Goal: Find specific page/section: Find specific page/section

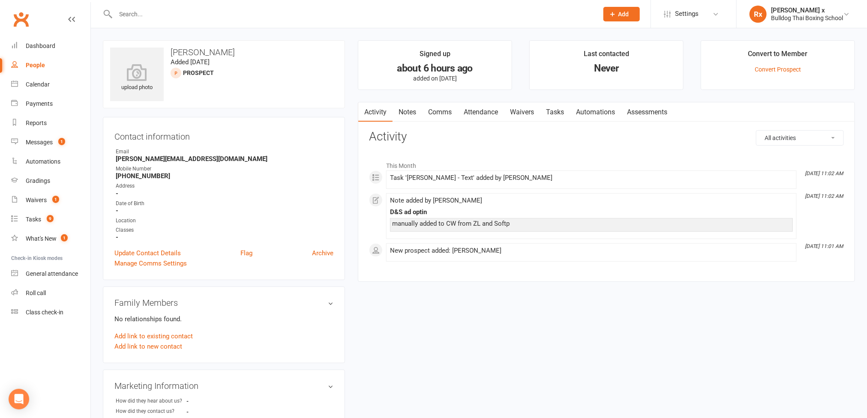
click at [328, 31] on div "upload photo [PERSON_NAME] Added [DATE] prospect Contact information Owner Emai…" at bounding box center [479, 355] width 776 height 655
click at [39, 143] on div "Messages" at bounding box center [39, 142] width 27 height 7
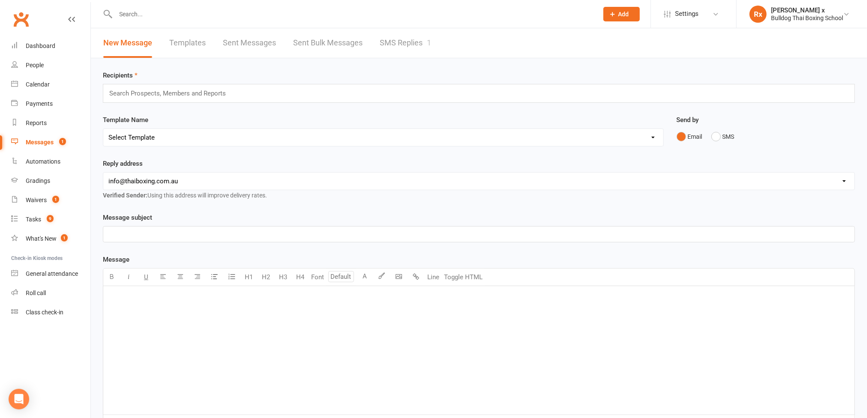
click at [425, 40] on link "SMS Replies 1" at bounding box center [405, 43] width 51 height 30
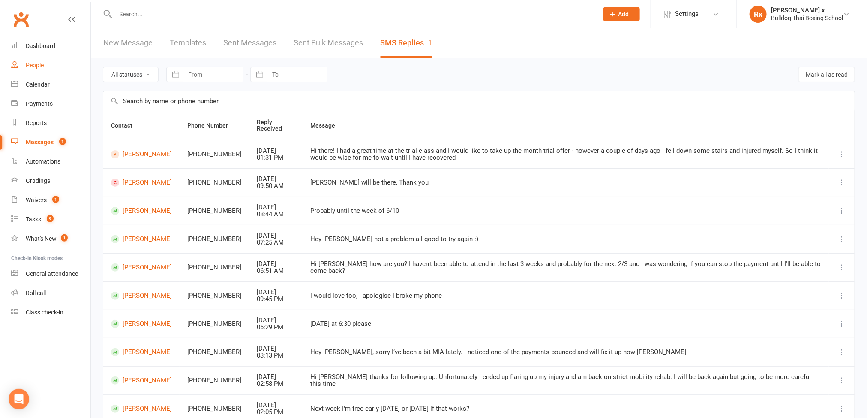
click at [36, 62] on div "People" at bounding box center [35, 65] width 18 height 7
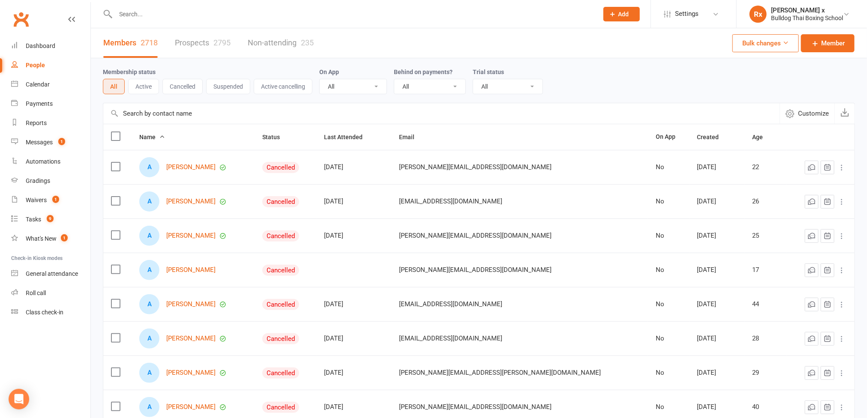
click at [181, 33] on link "Prospects 2795" at bounding box center [203, 43] width 56 height 30
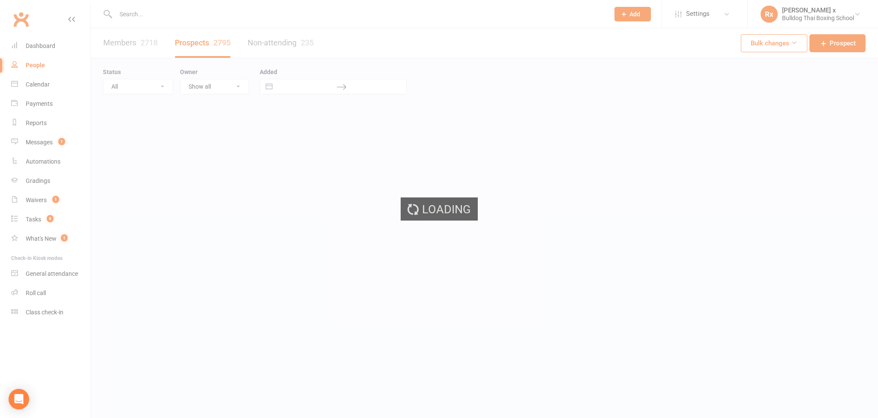
select select "100"
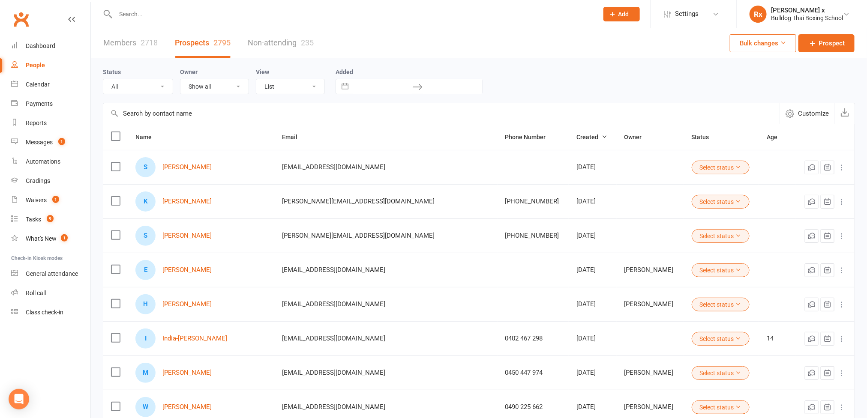
click at [161, 12] on input "text" at bounding box center [353, 14] width 480 height 12
paste input "[PERSON_NAME]"
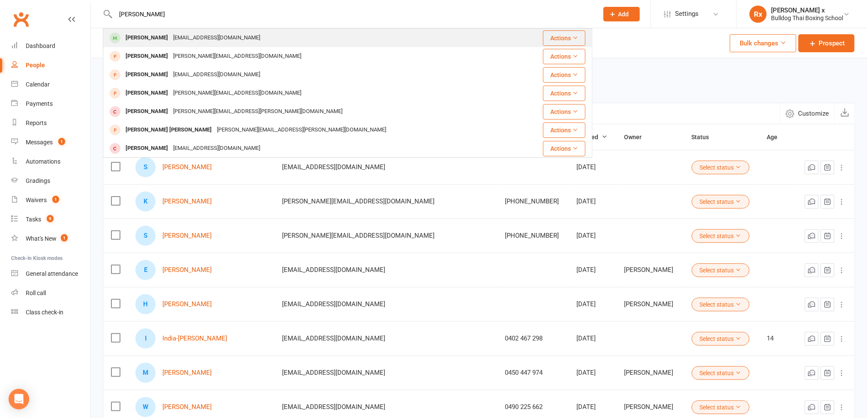
type input "[PERSON_NAME]"
click at [184, 39] on div "[EMAIL_ADDRESS][DOMAIN_NAME]" at bounding box center [217, 38] width 92 height 12
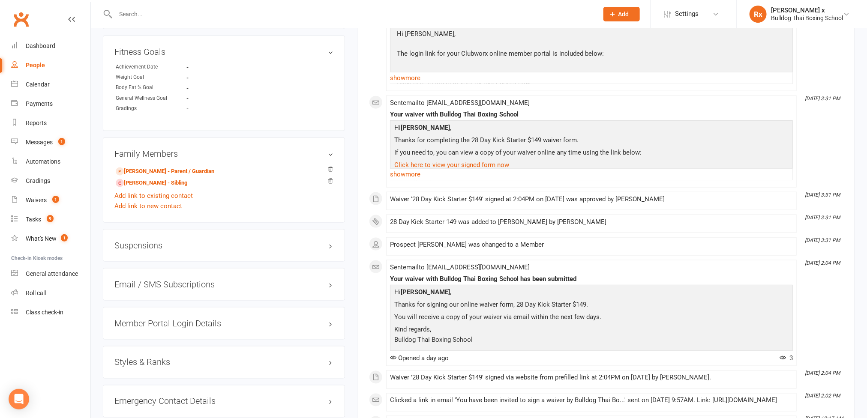
scroll to position [514, 0]
click at [143, 174] on link "[PERSON_NAME] - Parent / Guardian" at bounding box center [165, 169] width 99 height 9
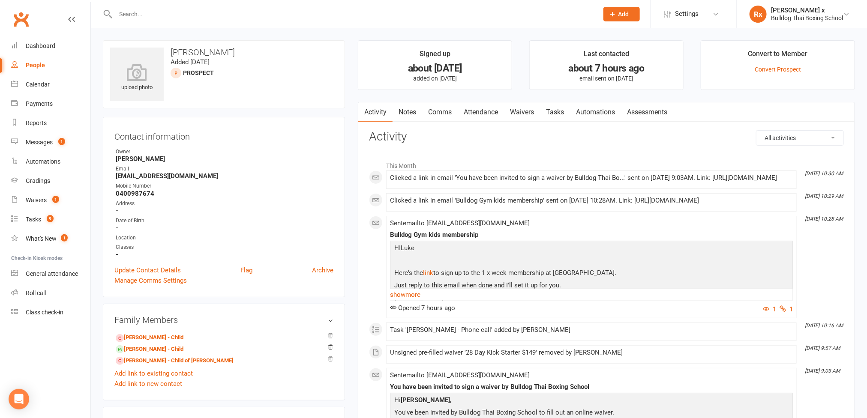
click at [166, 180] on strong "[EMAIL_ADDRESS][DOMAIN_NAME]" at bounding box center [225, 176] width 218 height 8
copy strong "[EMAIL_ADDRESS][DOMAIN_NAME]"
click at [159, 14] on input "text" at bounding box center [353, 14] width 480 height 12
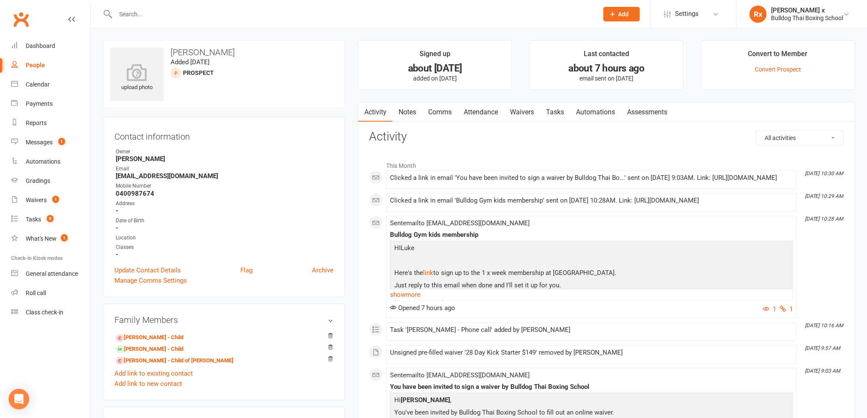
paste input "[PERSON_NAME]"
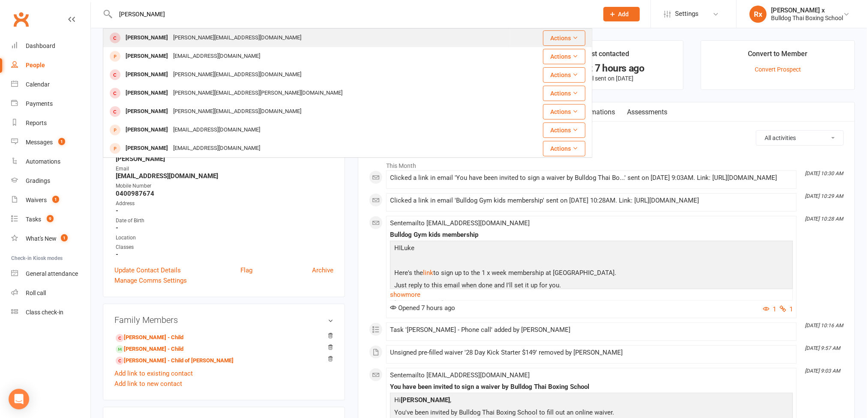
type input "[PERSON_NAME]"
click at [171, 43] on div "[PERSON_NAME][EMAIL_ADDRESS][DOMAIN_NAME]" at bounding box center [237, 38] width 133 height 12
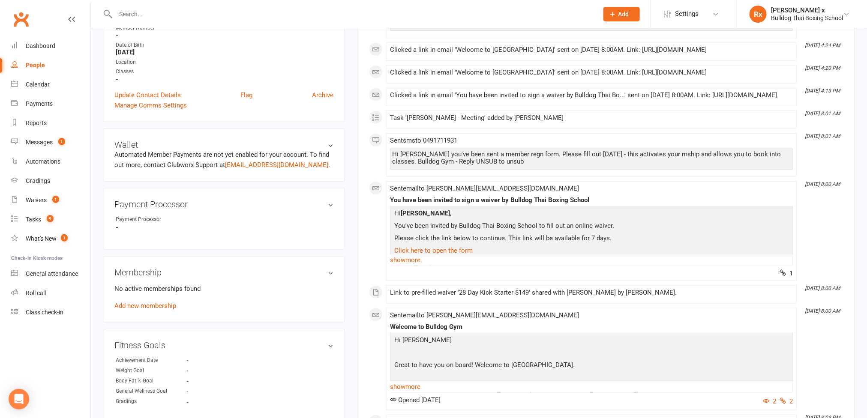
scroll to position [386, 0]
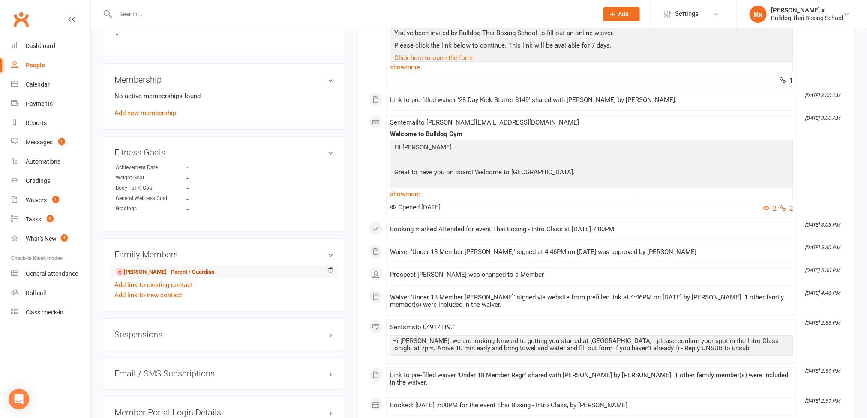
click at [152, 277] on link "[PERSON_NAME] - Parent / Guardian" at bounding box center [165, 272] width 99 height 9
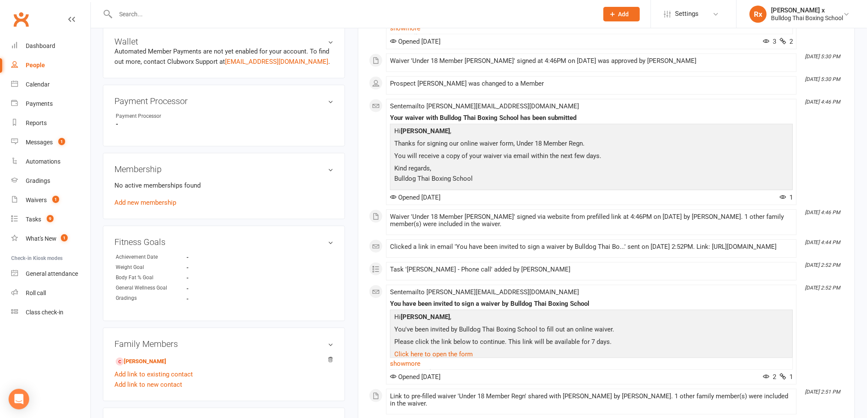
scroll to position [322, 0]
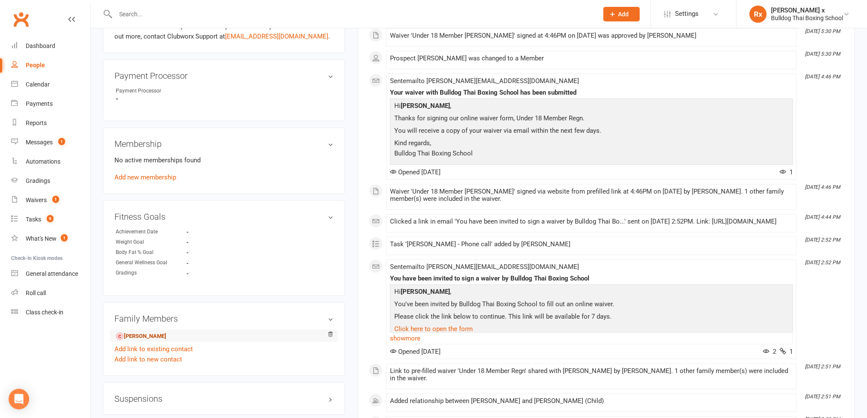
click at [133, 341] on link "[PERSON_NAME]" at bounding box center [141, 336] width 51 height 9
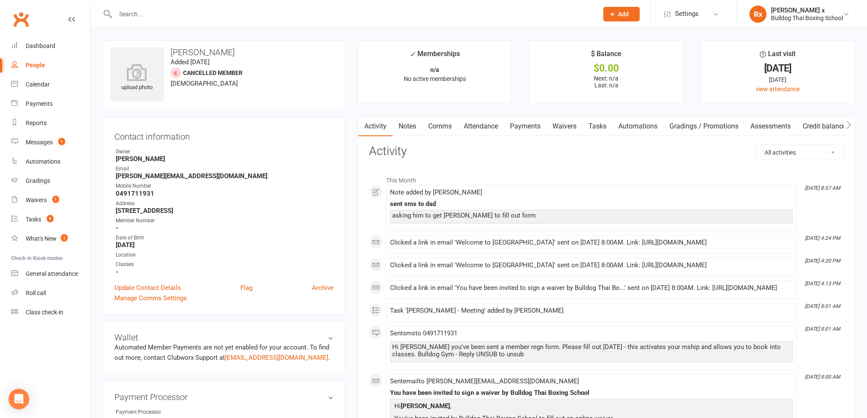
click at [143, 197] on strong "0491711931" at bounding box center [225, 194] width 218 height 8
copy strong "0491711931"
click at [156, 177] on strong "[PERSON_NAME][EMAIL_ADDRESS][DOMAIN_NAME]" at bounding box center [225, 176] width 218 height 8
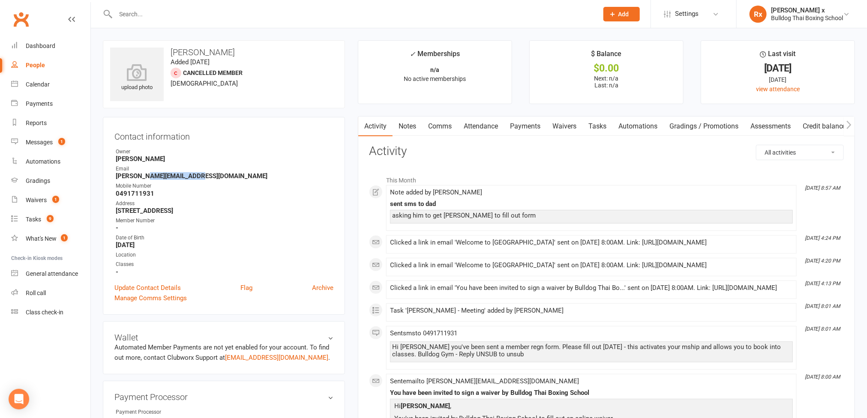
click at [156, 177] on strong "[PERSON_NAME][EMAIL_ADDRESS][DOMAIN_NAME]" at bounding box center [225, 176] width 218 height 8
copy strong "[PERSON_NAME][EMAIL_ADDRESS][DOMAIN_NAME]"
click at [220, 6] on div at bounding box center [348, 14] width 490 height 28
click at [217, 13] on input "text" at bounding box center [353, 14] width 480 height 12
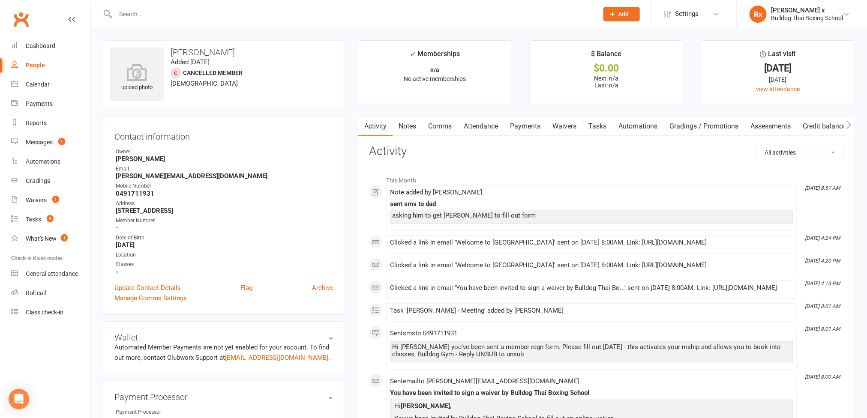
paste input "[PERSON_NAME] (K)"
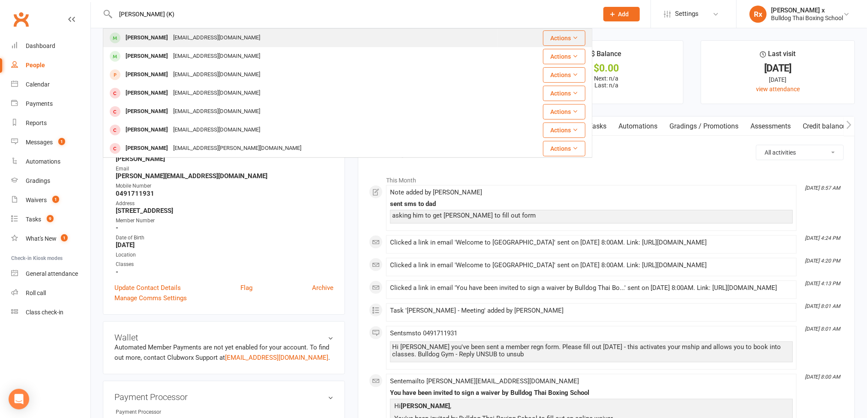
type input "[PERSON_NAME] (K)"
click at [195, 35] on div "[EMAIL_ADDRESS][DOMAIN_NAME]" at bounding box center [217, 38] width 92 height 12
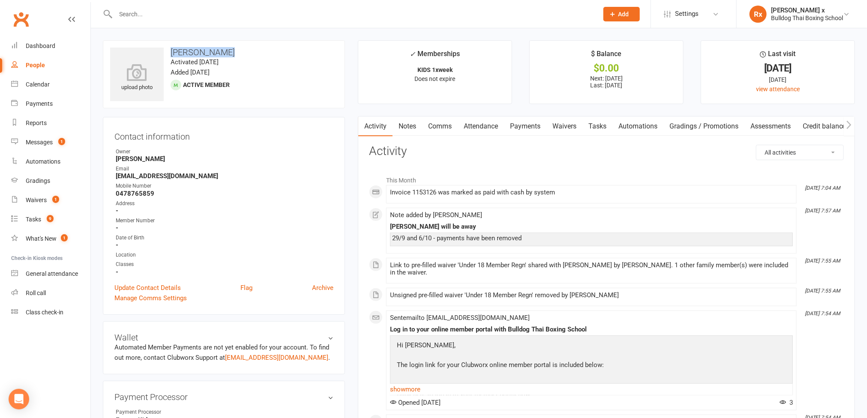
drag, startPoint x: 172, startPoint y: 51, endPoint x: 234, endPoint y: 49, distance: 61.8
click at [234, 49] on h3 "[PERSON_NAME]" at bounding box center [224, 52] width 228 height 9
click at [199, 11] on input "text" at bounding box center [353, 14] width 480 height 12
paste input "[PERSON_NAME] (K)"
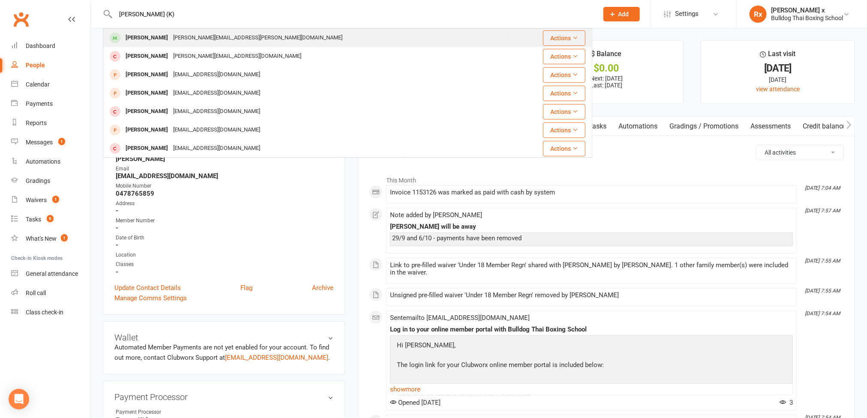
type input "[PERSON_NAME] (K)"
click at [204, 35] on div "[PERSON_NAME][EMAIL_ADDRESS][PERSON_NAME][DOMAIN_NAME]" at bounding box center [258, 38] width 174 height 12
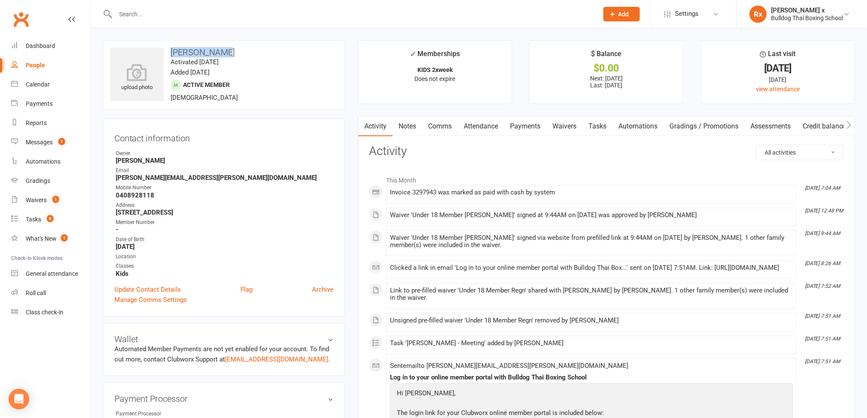
drag, startPoint x: 171, startPoint y: 49, endPoint x: 232, endPoint y: 49, distance: 60.9
click at [232, 49] on h3 "[PERSON_NAME]" at bounding box center [224, 52] width 228 height 9
copy h3 "[PERSON_NAME]"
click at [166, 179] on strong "[PERSON_NAME][EMAIL_ADDRESS][PERSON_NAME][DOMAIN_NAME]" at bounding box center [225, 178] width 218 height 8
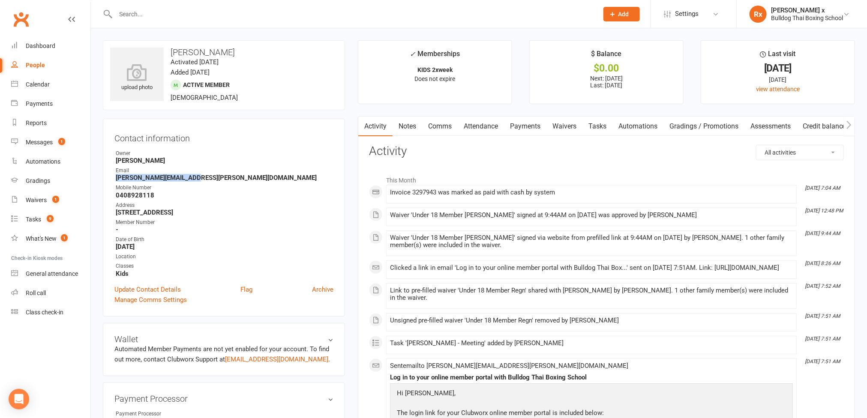
click at [166, 179] on strong "[PERSON_NAME][EMAIL_ADDRESS][PERSON_NAME][DOMAIN_NAME]" at bounding box center [225, 178] width 218 height 8
copy strong "[PERSON_NAME][EMAIL_ADDRESS][PERSON_NAME][DOMAIN_NAME]"
click at [186, 21] on div at bounding box center [348, 14] width 490 height 28
click at [186, 13] on input "text" at bounding box center [353, 14] width 480 height 12
paste input "[PERSON_NAME]"
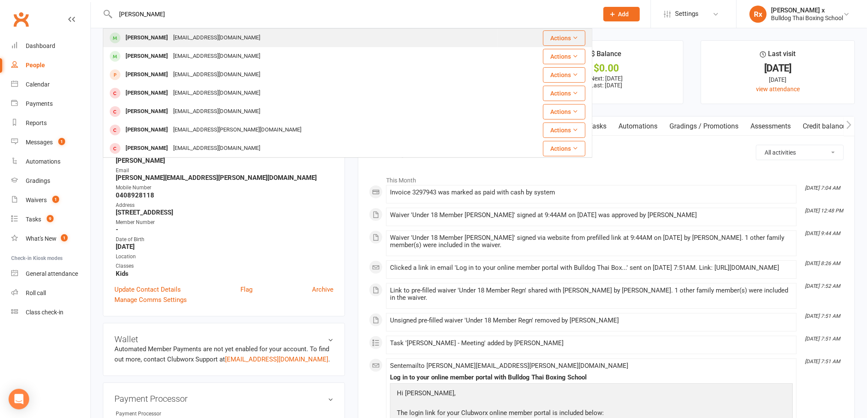
type input "[PERSON_NAME]"
click at [186, 36] on div "[EMAIL_ADDRESS][DOMAIN_NAME]" at bounding box center [217, 38] width 92 height 12
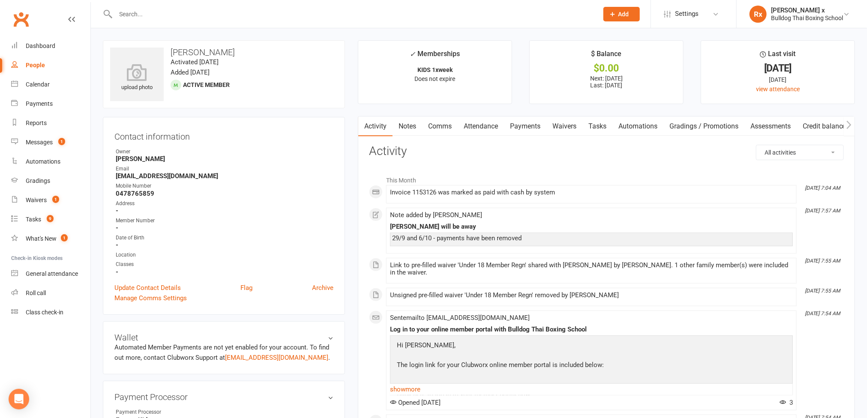
click at [184, 177] on strong "[EMAIL_ADDRESS][DOMAIN_NAME]" at bounding box center [225, 176] width 218 height 8
copy strong "[EMAIL_ADDRESS][DOMAIN_NAME]"
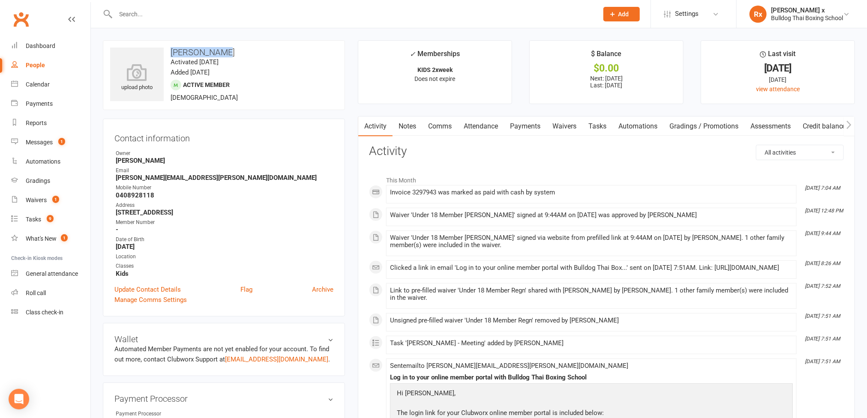
drag, startPoint x: 169, startPoint y: 50, endPoint x: 234, endPoint y: 49, distance: 65.6
click at [234, 49] on h3 "[PERSON_NAME]" at bounding box center [224, 52] width 228 height 9
copy h3 "[PERSON_NAME]"
click at [166, 182] on strong "[PERSON_NAME][EMAIL_ADDRESS][PERSON_NAME][DOMAIN_NAME]" at bounding box center [225, 178] width 218 height 8
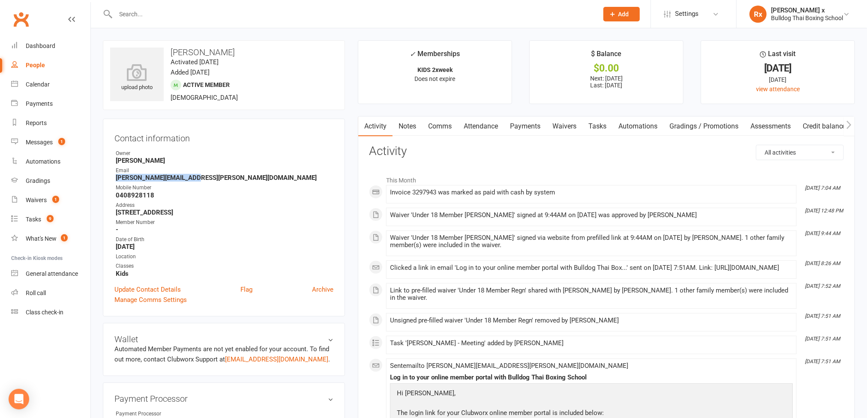
click at [166, 182] on strong "[PERSON_NAME][EMAIL_ADDRESS][PERSON_NAME][DOMAIN_NAME]" at bounding box center [225, 178] width 218 height 8
copy strong "[PERSON_NAME][EMAIL_ADDRESS][PERSON_NAME][DOMAIN_NAME]"
drag, startPoint x: 171, startPoint y: 51, endPoint x: 232, endPoint y: 50, distance: 60.9
click at [232, 50] on h3 "[PERSON_NAME]" at bounding box center [224, 52] width 228 height 9
copy h3 "[PERSON_NAME]"
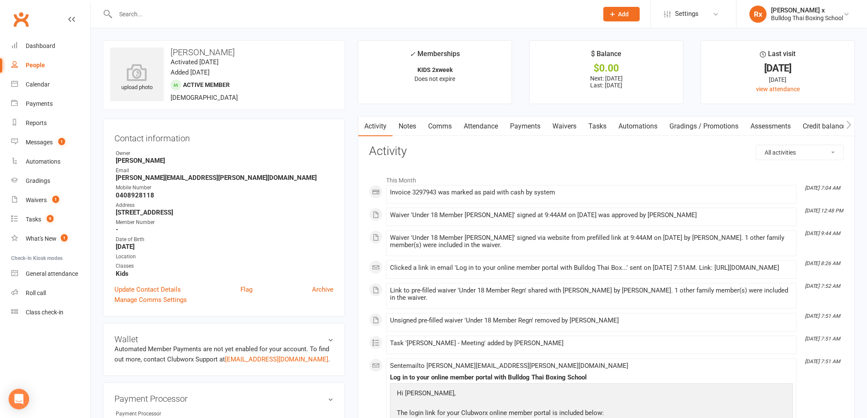
click at [183, 15] on input "text" at bounding box center [353, 14] width 480 height 12
paste input "[PERSON_NAME]"
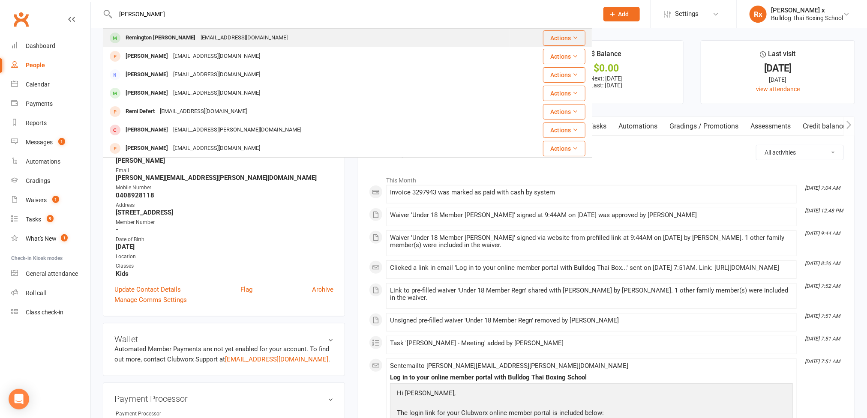
type input "[PERSON_NAME]"
click at [198, 36] on div "[EMAIL_ADDRESS][DOMAIN_NAME]" at bounding box center [244, 38] width 92 height 12
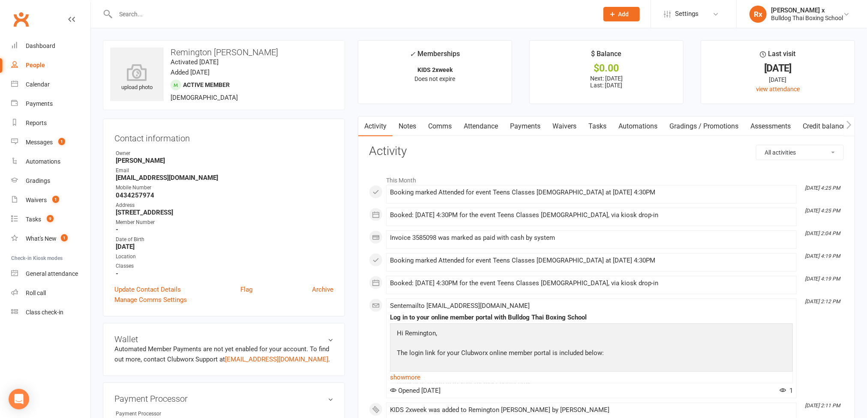
drag, startPoint x: 520, startPoint y: 132, endPoint x: 436, endPoint y: 147, distance: 85.2
click at [520, 132] on link "Payments" at bounding box center [525, 127] width 42 height 20
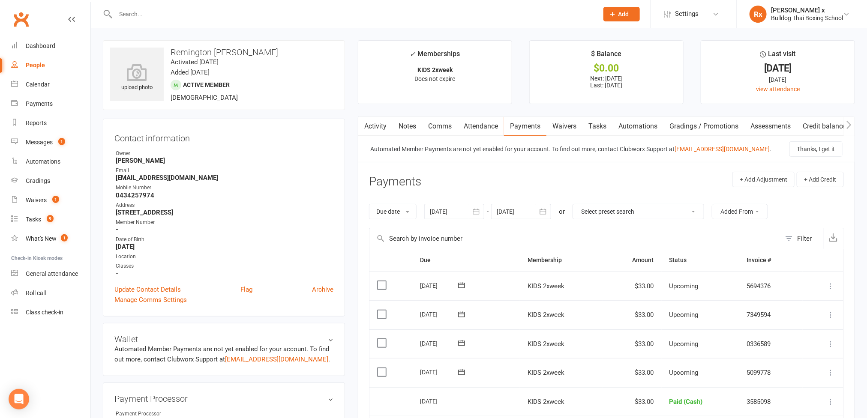
click at [153, 179] on strong "[EMAIL_ADDRESS][DOMAIN_NAME]" at bounding box center [225, 178] width 218 height 8
click at [155, 178] on strong "[EMAIL_ADDRESS][DOMAIN_NAME]" at bounding box center [225, 178] width 218 height 8
copy strong "[EMAIL_ADDRESS][DOMAIN_NAME]"
click at [190, 14] on input "text" at bounding box center [353, 14] width 480 height 12
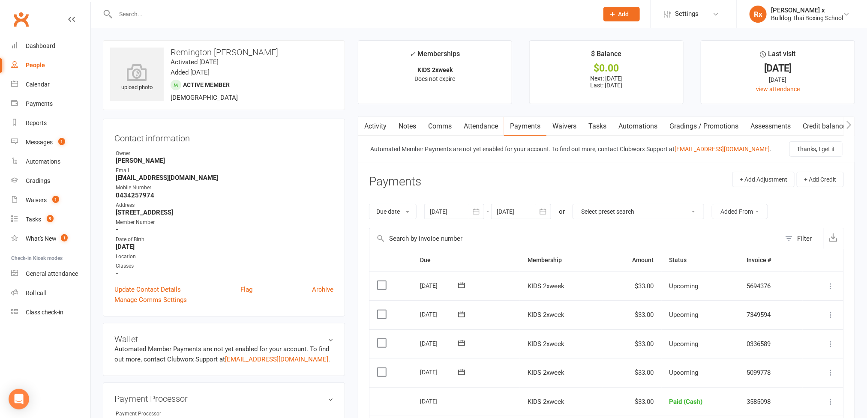
paste input "[PERSON_NAME]"
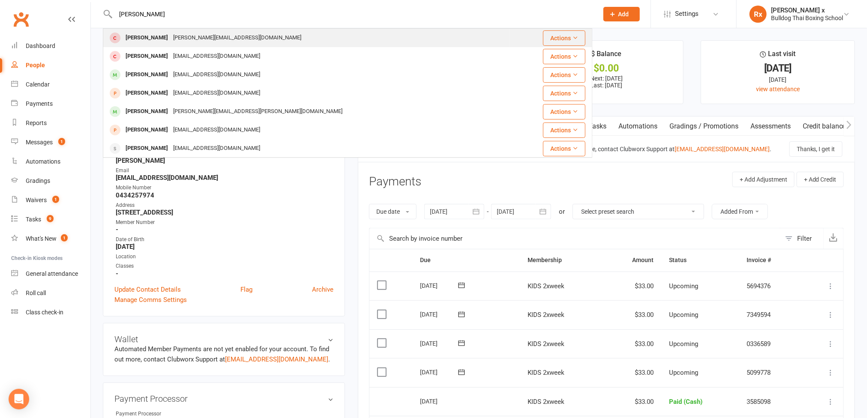
type input "[PERSON_NAME]"
click at [195, 36] on div "[PERSON_NAME][EMAIL_ADDRESS][DOMAIN_NAME]" at bounding box center [237, 38] width 133 height 12
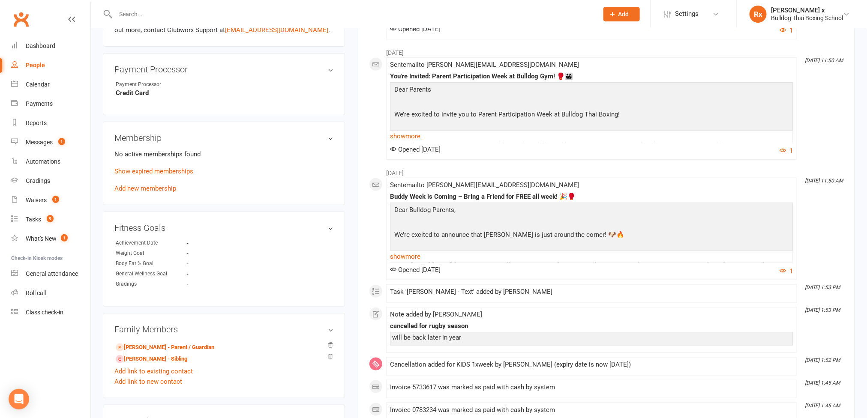
scroll to position [322, 0]
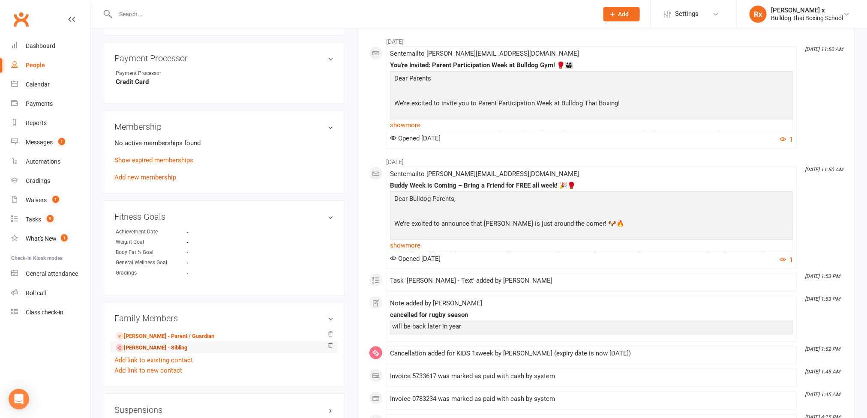
click at [134, 351] on link "[PERSON_NAME] - Sibling" at bounding box center [152, 348] width 72 height 9
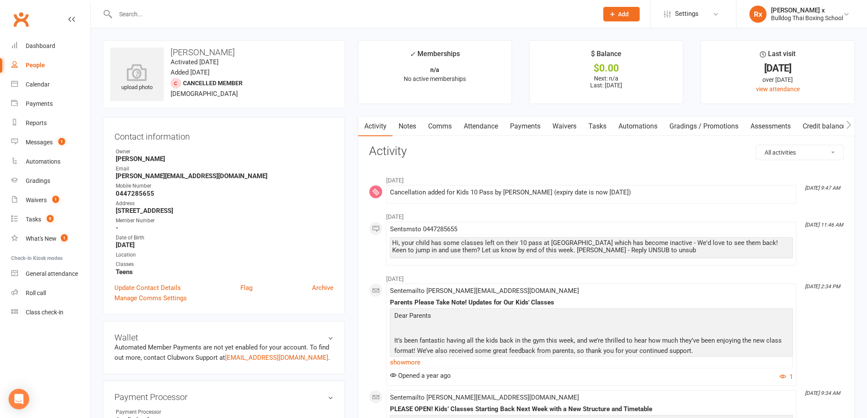
click at [207, 11] on input "text" at bounding box center [353, 14] width 480 height 12
paste input "[PERSON_NAME]"
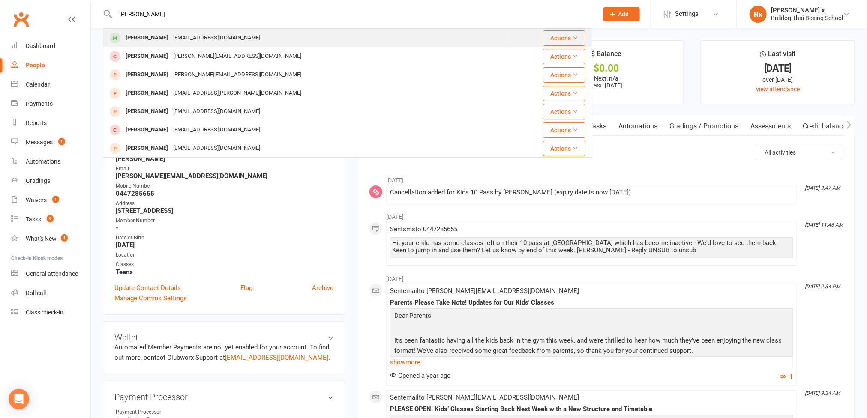
type input "[PERSON_NAME]"
click at [207, 33] on div "[EMAIL_ADDRESS][DOMAIN_NAME]" at bounding box center [217, 38] width 92 height 12
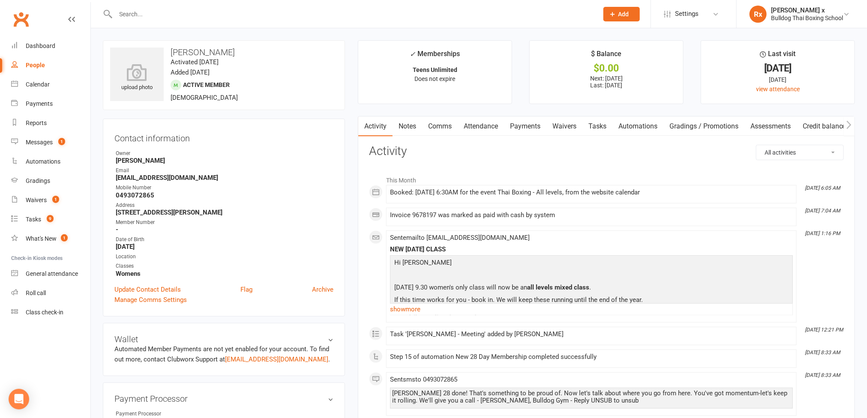
click at [192, 14] on input "text" at bounding box center [353, 14] width 480 height 12
paste input "[PERSON_NAME] (K)"
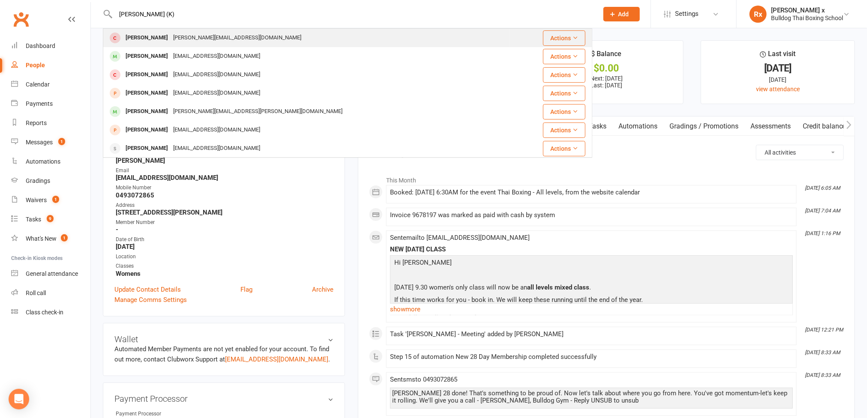
type input "[PERSON_NAME] (K)"
click at [190, 34] on div "[PERSON_NAME][EMAIL_ADDRESS][DOMAIN_NAME]" at bounding box center [237, 38] width 133 height 12
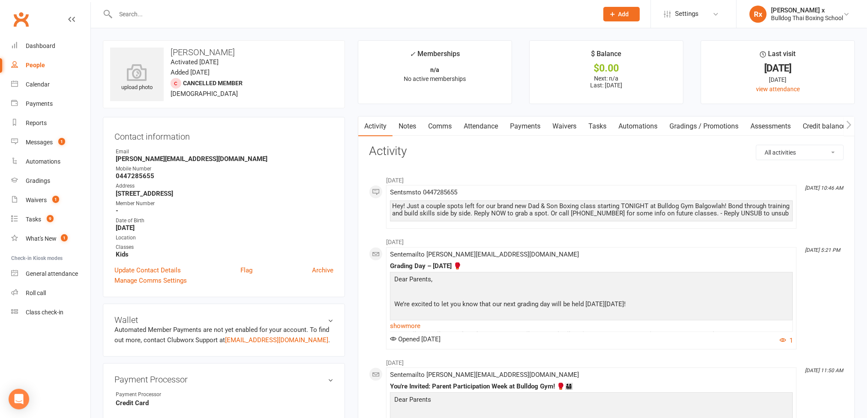
click at [141, 159] on strong "[PERSON_NAME][EMAIL_ADDRESS][DOMAIN_NAME]" at bounding box center [225, 159] width 218 height 8
click at [183, 9] on input "text" at bounding box center [353, 14] width 480 height 12
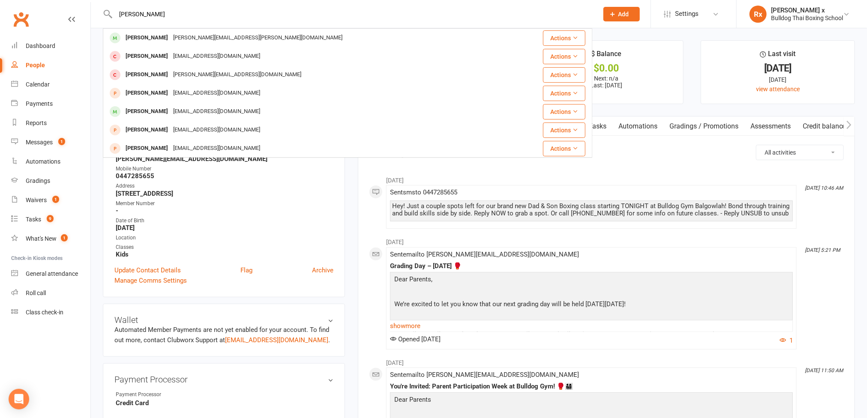
type input "[PERSON_NAME]"
click at [173, 16] on input "[PERSON_NAME]" at bounding box center [353, 14] width 480 height 12
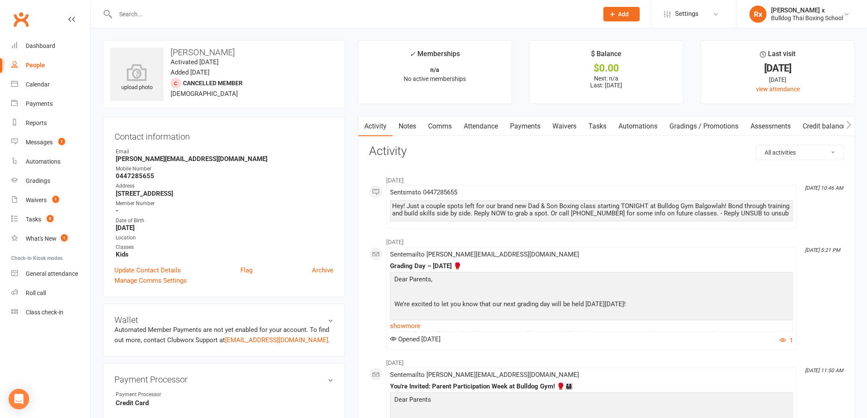
paste input "[PERSON_NAME]"
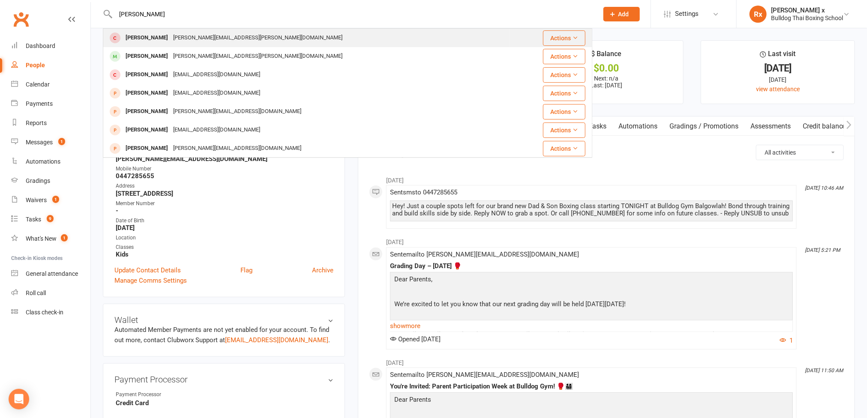
type input "[PERSON_NAME]"
click at [174, 33] on div "[PERSON_NAME][EMAIL_ADDRESS][PERSON_NAME][DOMAIN_NAME]" at bounding box center [258, 38] width 174 height 12
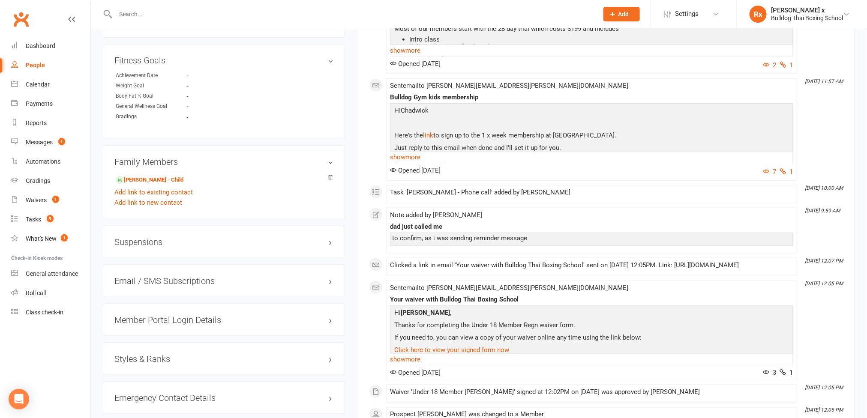
scroll to position [450, 0]
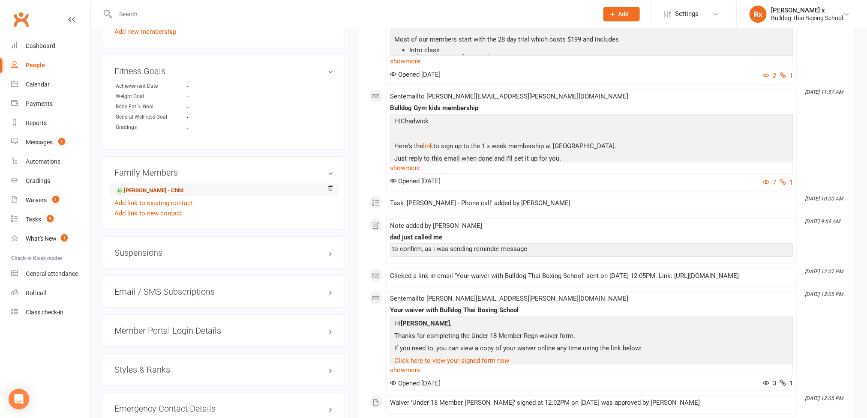
click at [134, 193] on link "[PERSON_NAME] - Child" at bounding box center [150, 190] width 68 height 9
